Goal: Task Accomplishment & Management: Manage account settings

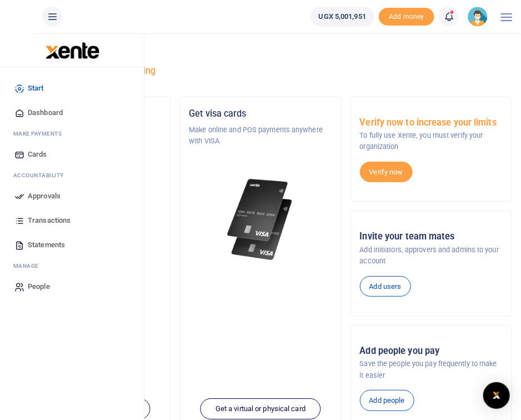
click at [38, 199] on span "Approvals" at bounding box center [44, 195] width 33 height 11
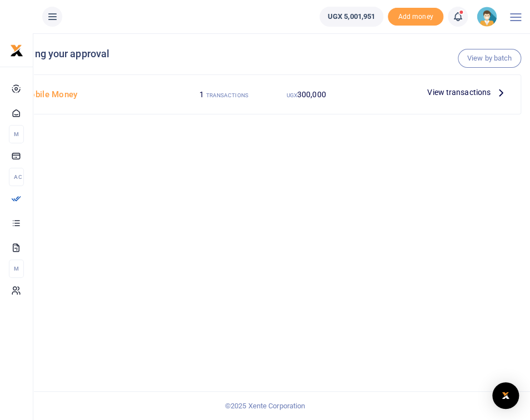
click at [463, 90] on span "View transactions" at bounding box center [458, 92] width 63 height 12
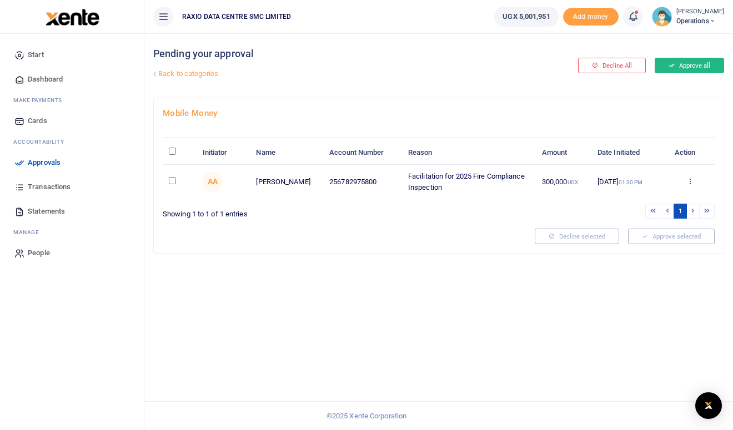
click at [529, 66] on button "Approve all" at bounding box center [689, 66] width 69 height 16
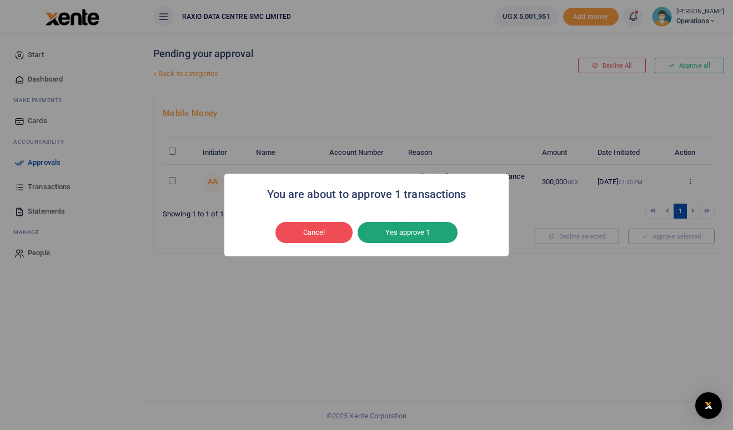
click at [419, 236] on button "Yes approve 1" at bounding box center [408, 232] width 100 height 21
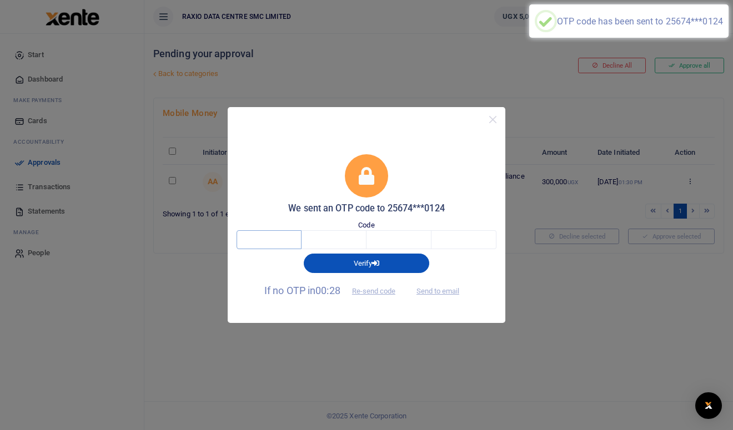
click at [271, 241] on input "text" at bounding box center [268, 239] width 65 height 19
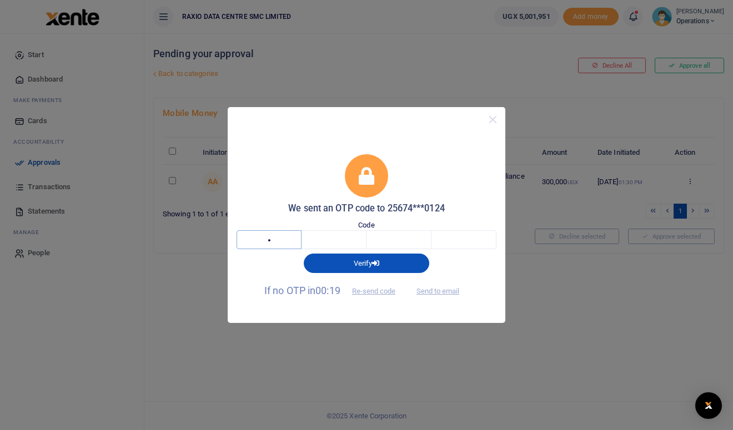
type input "5"
type input "2"
type input "7"
type input "1"
